Goal: Task Accomplishment & Management: Manage account settings

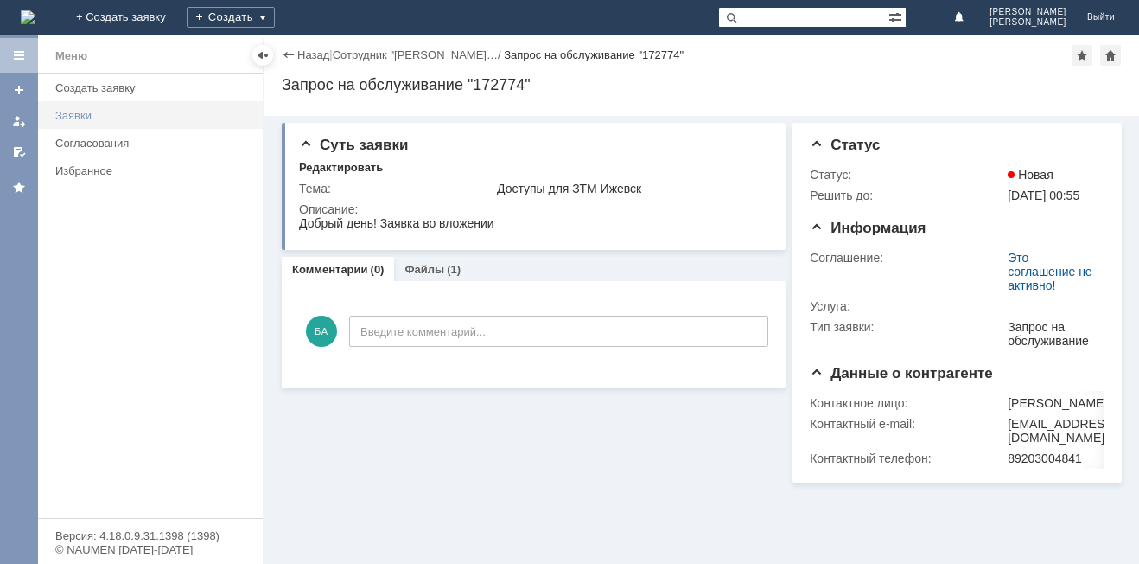
click at [101, 106] on link "Заявки" at bounding box center [153, 115] width 211 height 27
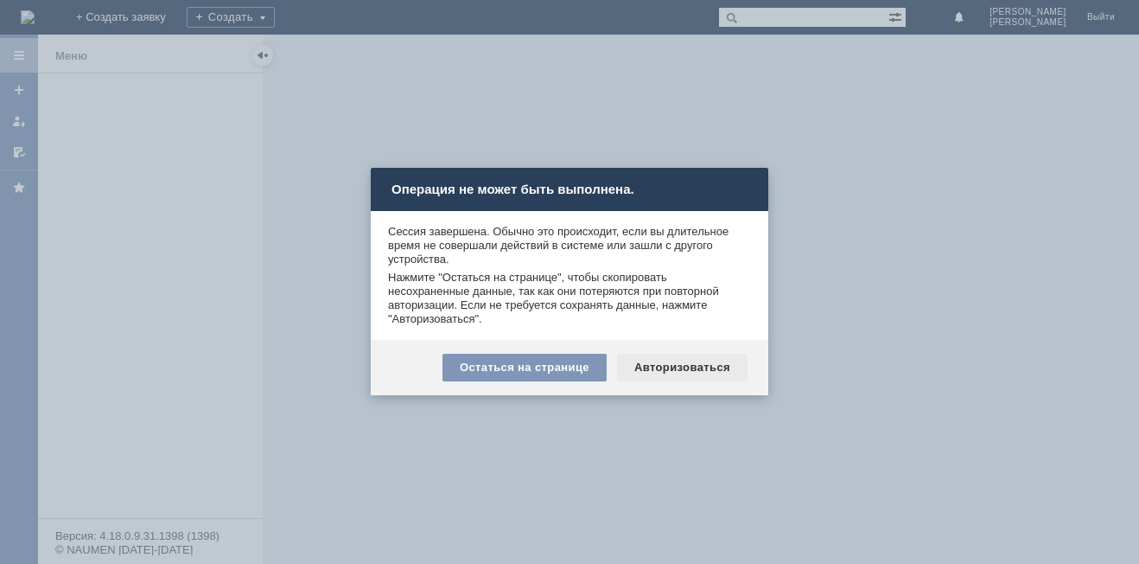
click at [652, 366] on div "Авторизоваться" at bounding box center [682, 368] width 131 height 28
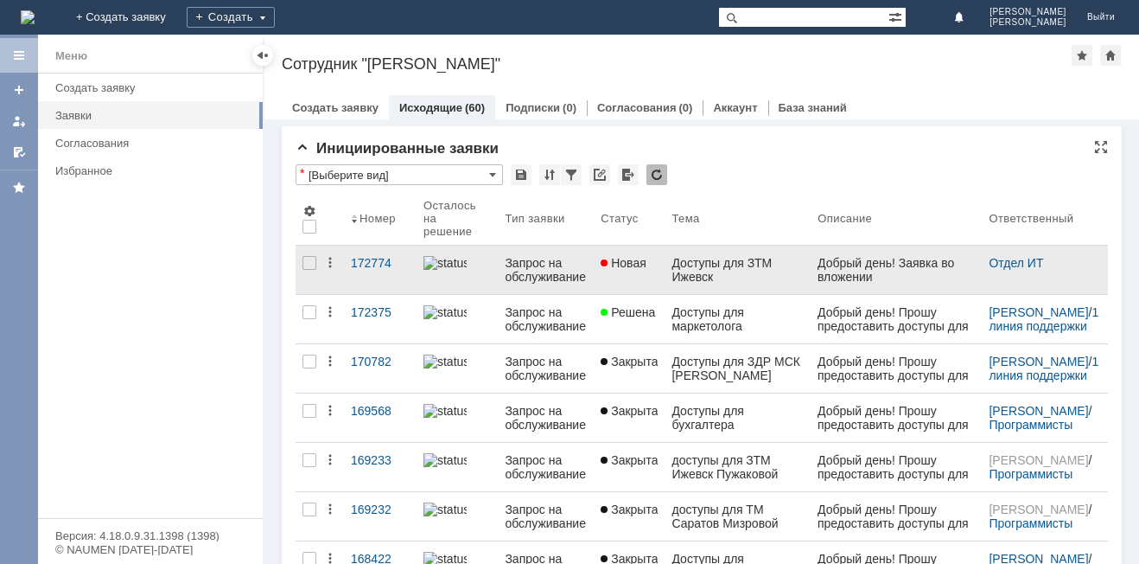
click at [731, 273] on div "Доступы для ЗТМ Ижевск" at bounding box center [738, 270] width 132 height 28
